Goal: Transaction & Acquisition: Obtain resource

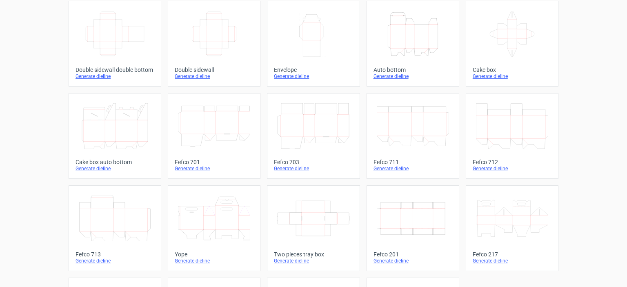
scroll to position [192, 0]
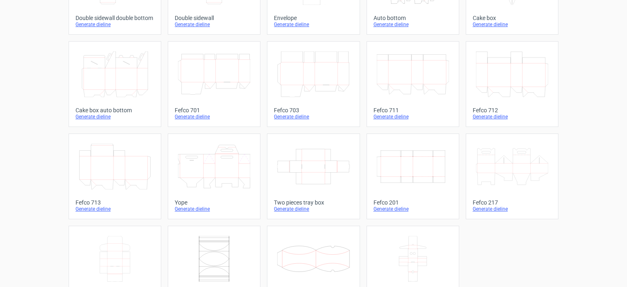
click at [304, 137] on link "Two pieces tray box Generate dieline" at bounding box center [313, 176] width 93 height 86
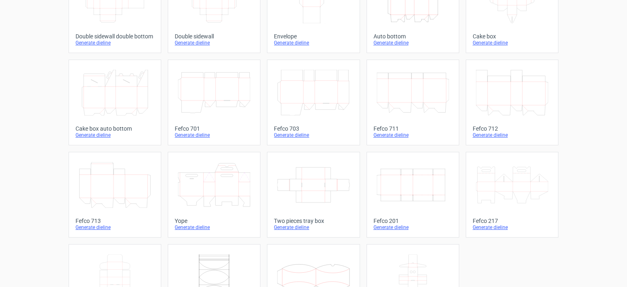
scroll to position [174, 0]
click at [403, 180] on icon "Width Depth Height" at bounding box center [413, 185] width 72 height 46
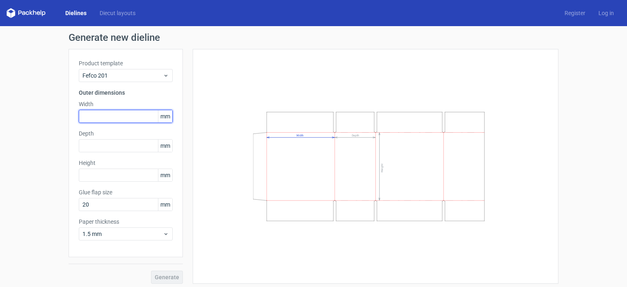
click at [132, 118] on input "text" at bounding box center [126, 116] width 94 height 13
type input "400"
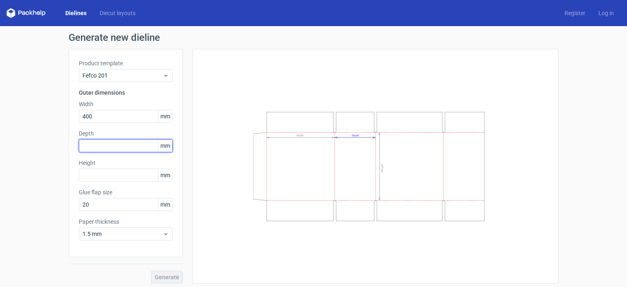
click at [101, 148] on input "text" at bounding box center [126, 145] width 94 height 13
type input "100"
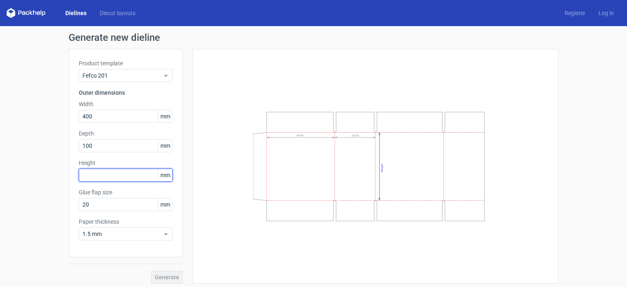
click at [93, 172] on input "text" at bounding box center [126, 175] width 94 height 13
type input "300"
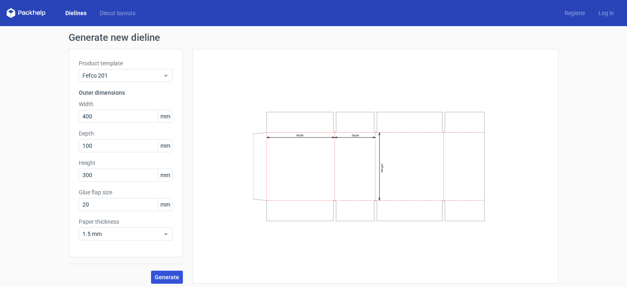
click at [157, 277] on span "Generate" at bounding box center [167, 277] width 24 height 6
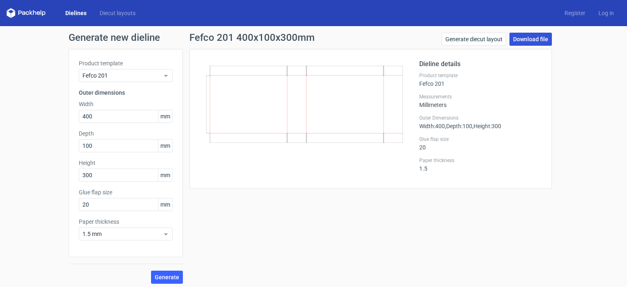
click at [526, 44] on link "Download file" at bounding box center [530, 39] width 42 height 13
